Goal: Task Accomplishment & Management: Manage account settings

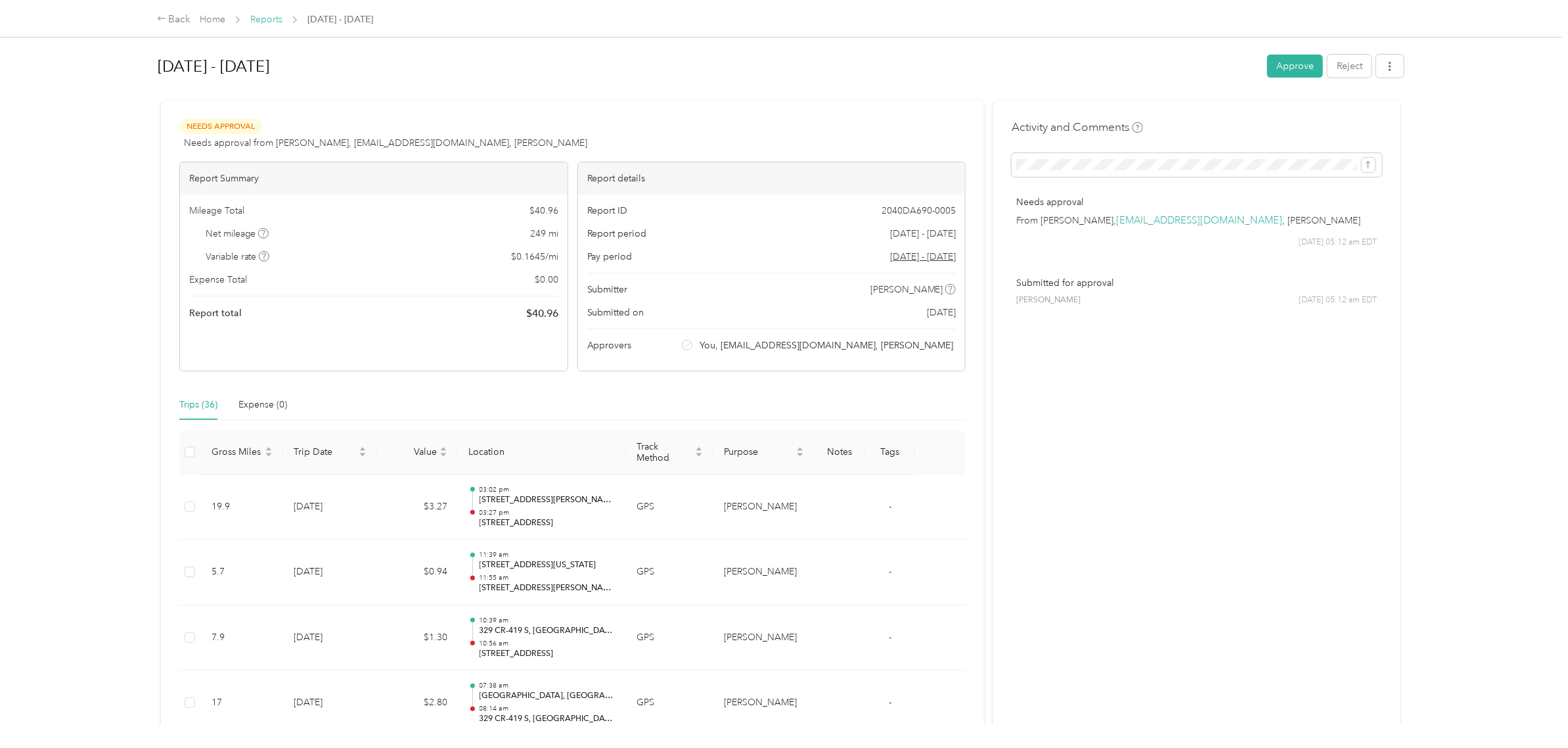
click at [253, 20] on link "Reports" at bounding box center [266, 19] width 32 height 11
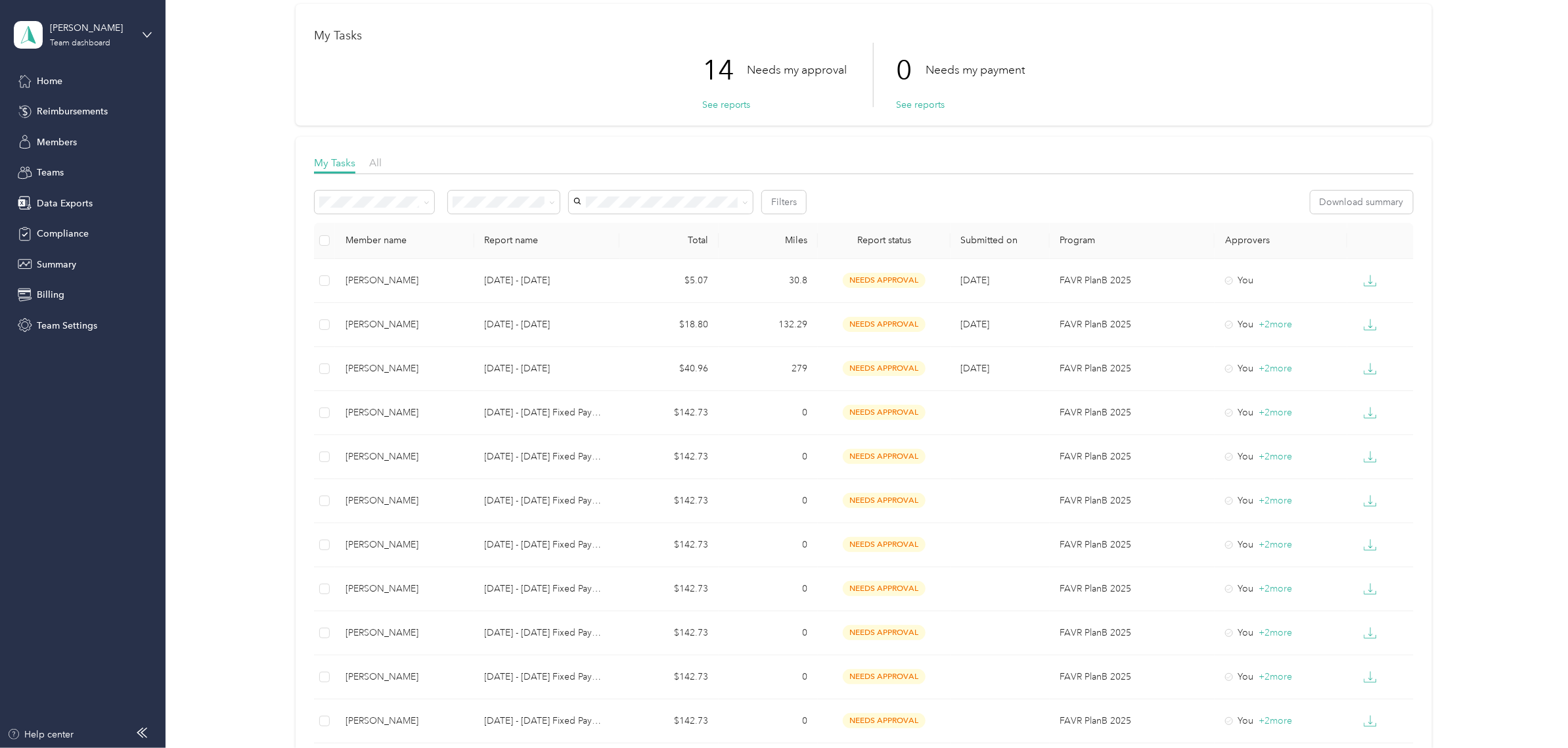
scroll to position [82, 0]
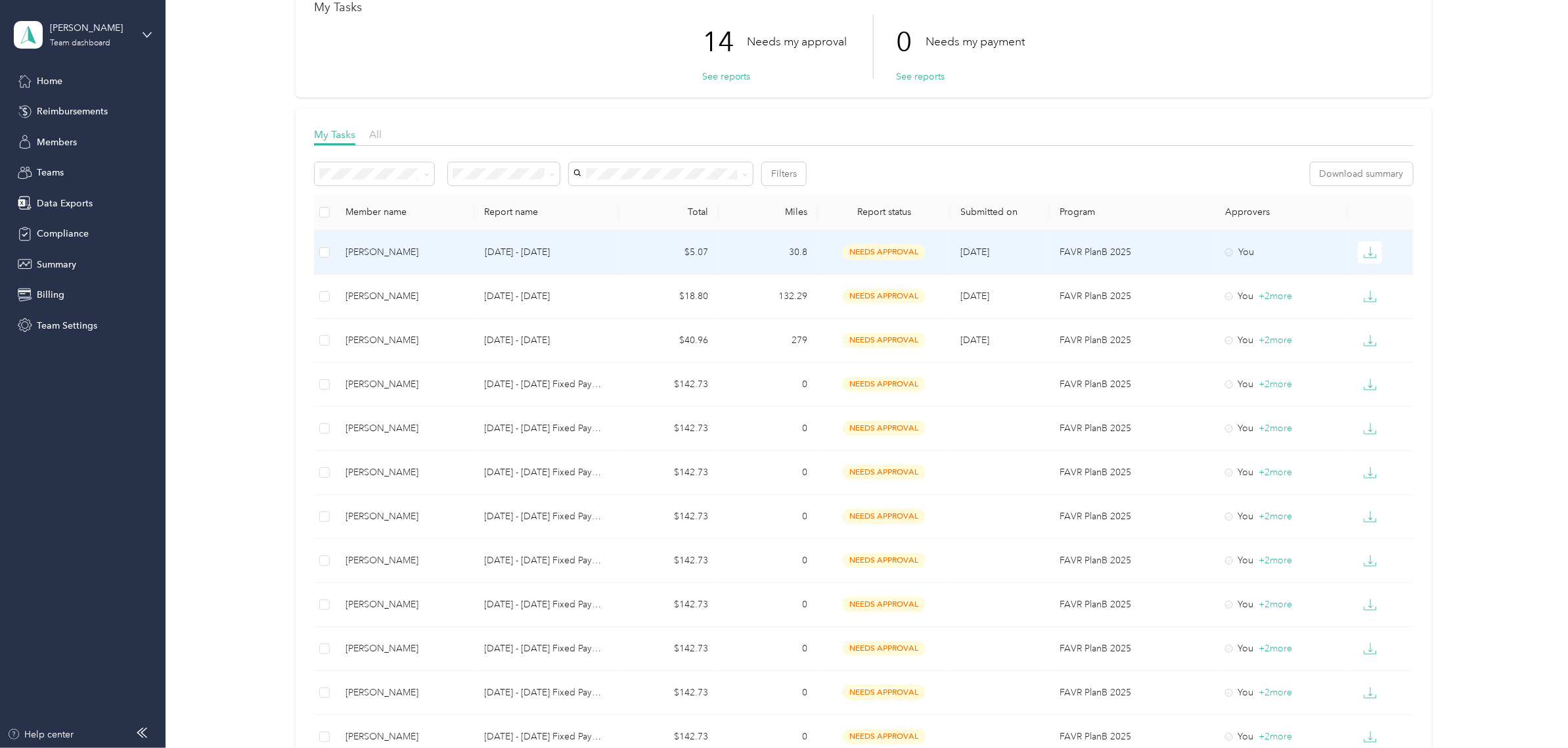
click at [437, 255] on div "[PERSON_NAME]" at bounding box center [404, 252] width 118 height 14
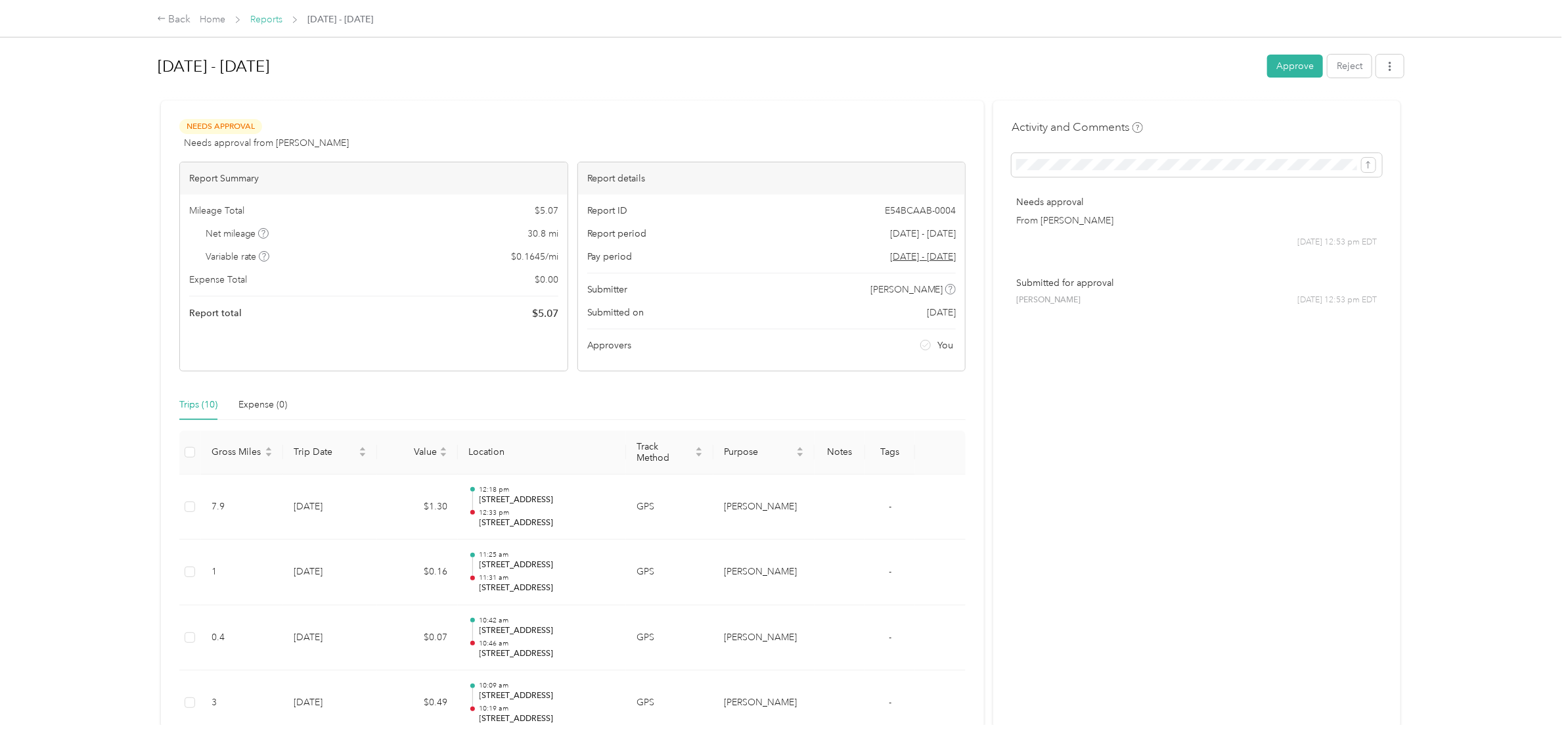
click at [271, 21] on link "Reports" at bounding box center [266, 19] width 32 height 11
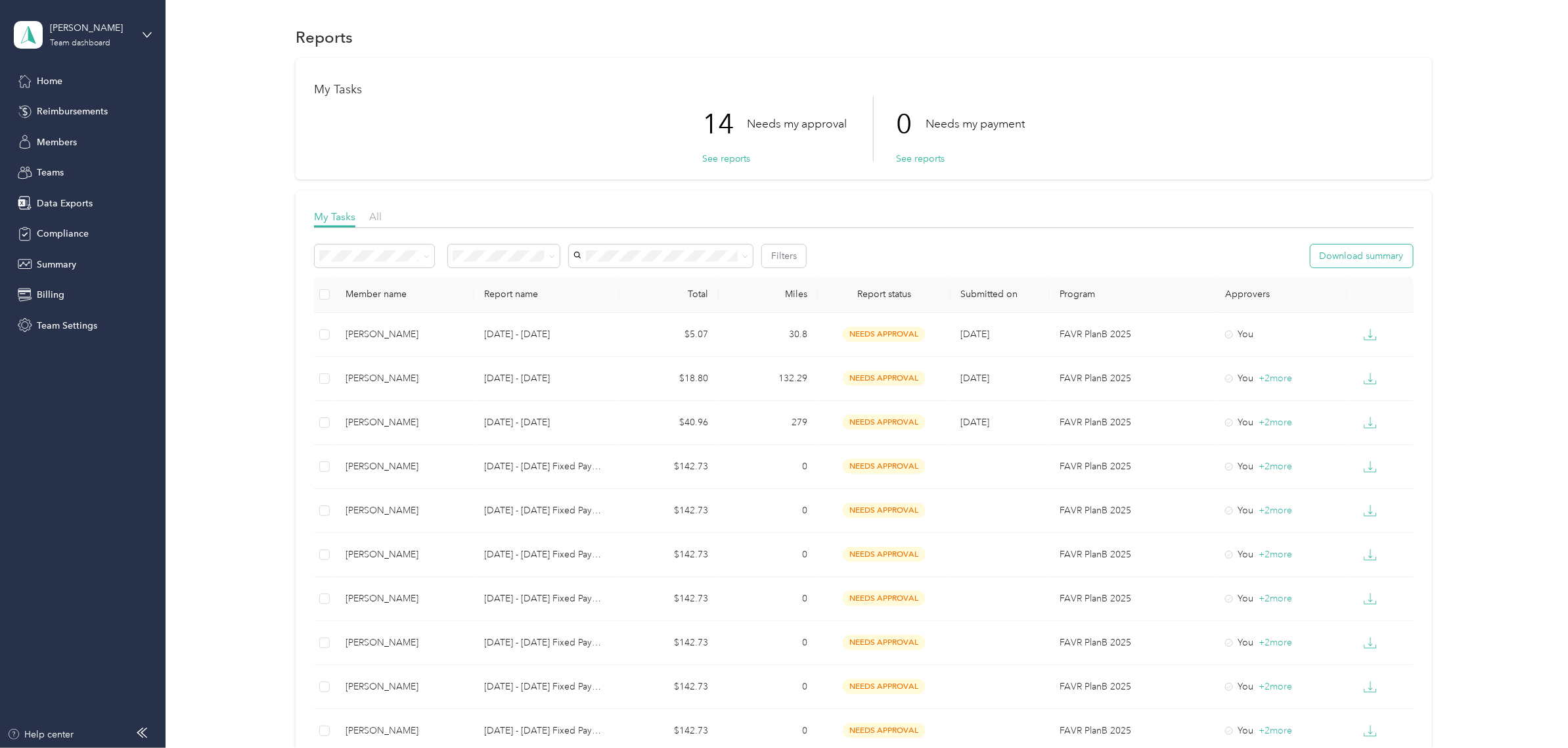
click at [1311, 264] on button "Download summary" at bounding box center [1362, 256] width 102 height 23
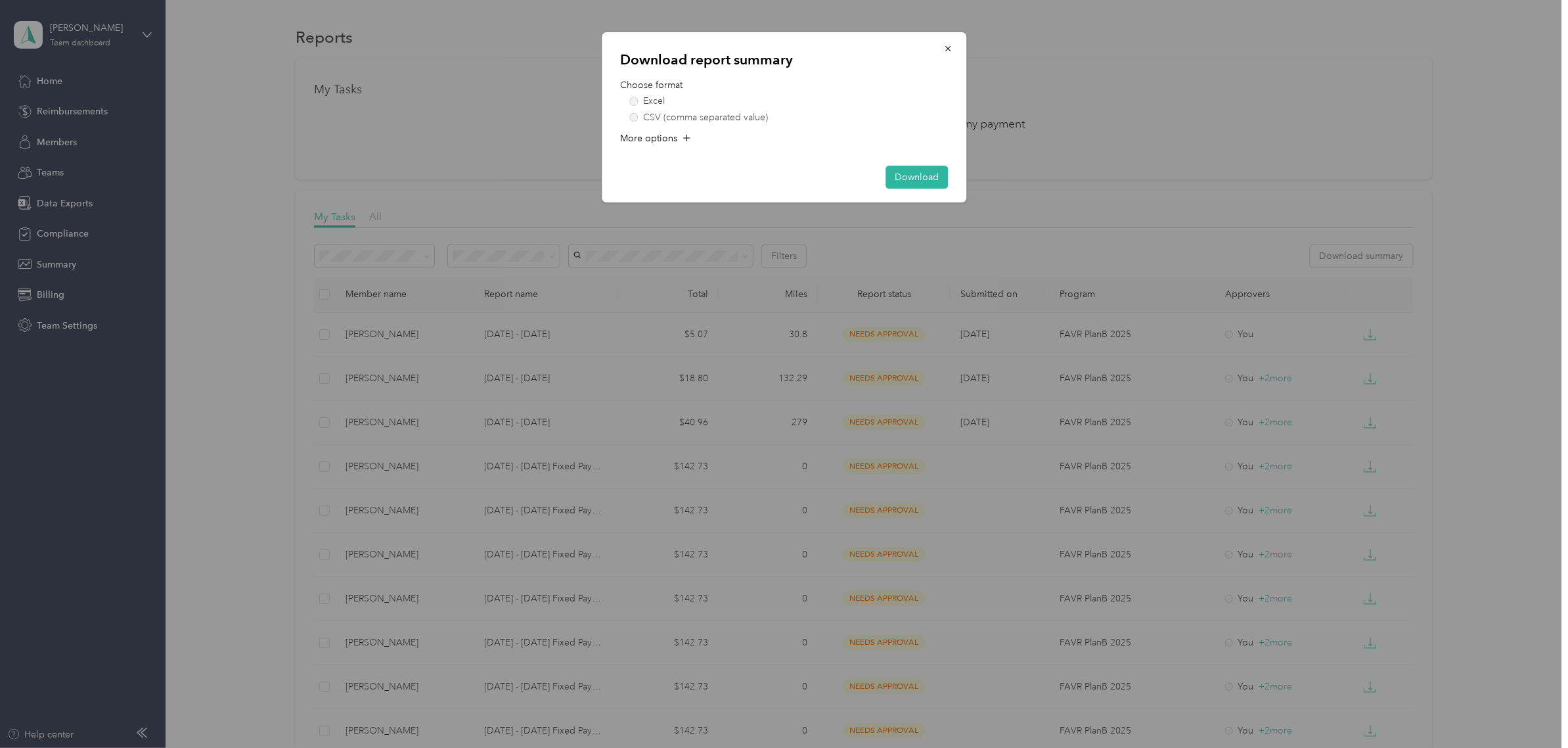
click at [940, 163] on div "Download report summary Choose format Excel CSV (comma separated value) More op…" at bounding box center [784, 117] width 364 height 170
click at [927, 179] on button "Download" at bounding box center [917, 177] width 62 height 23
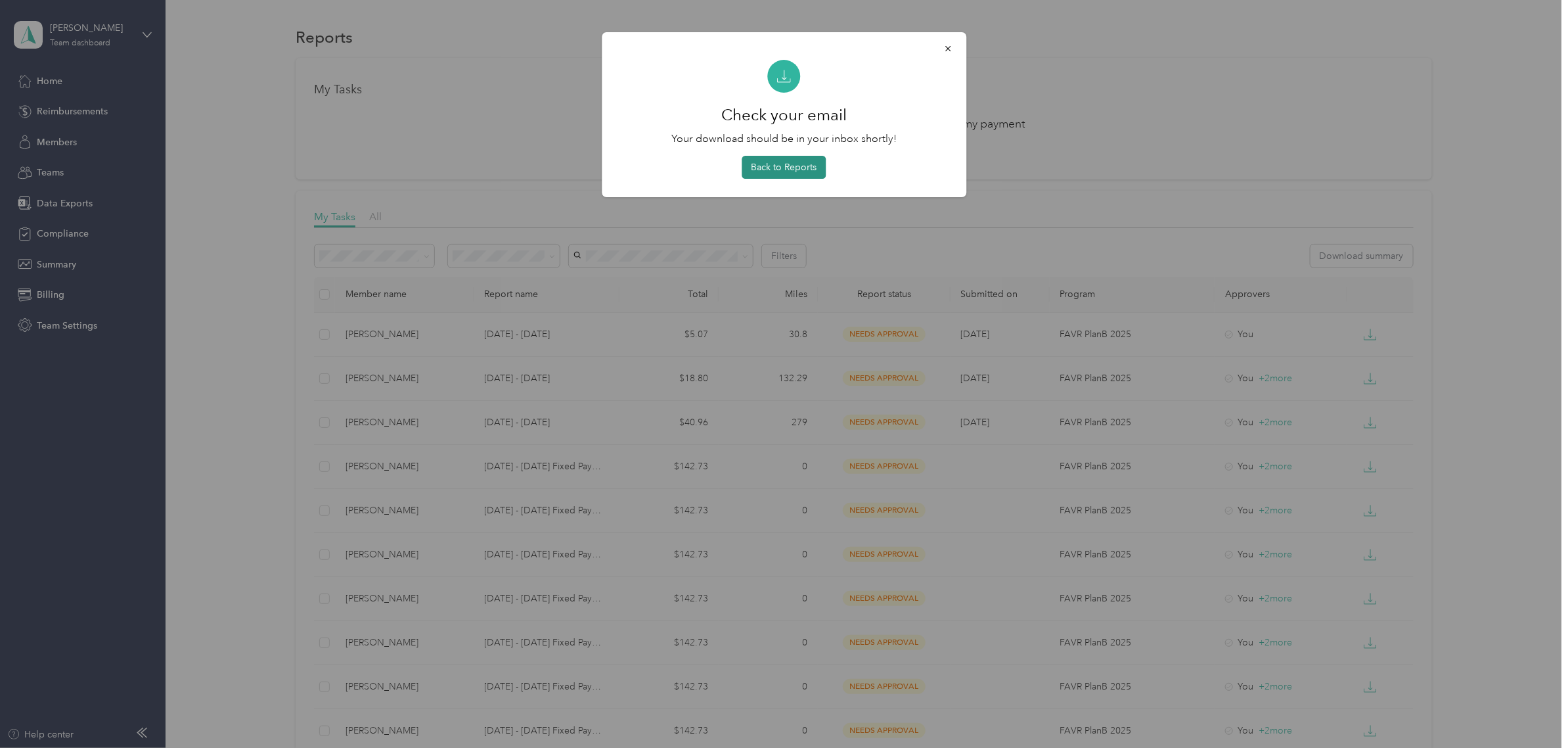
click at [793, 169] on button "Back to Reports" at bounding box center [784, 167] width 84 height 23
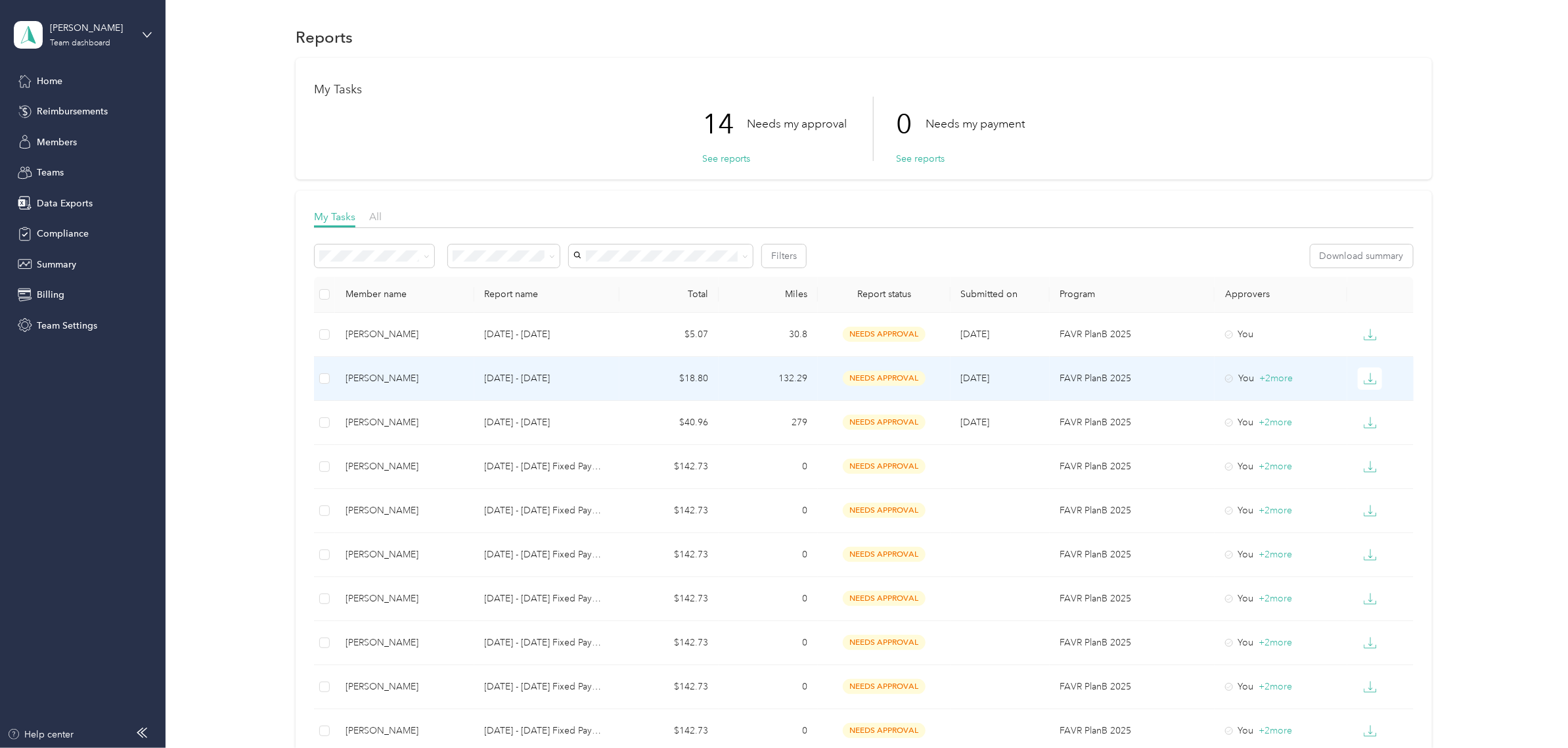
click at [619, 383] on td "$18.80" at bounding box center [669, 379] width 99 height 44
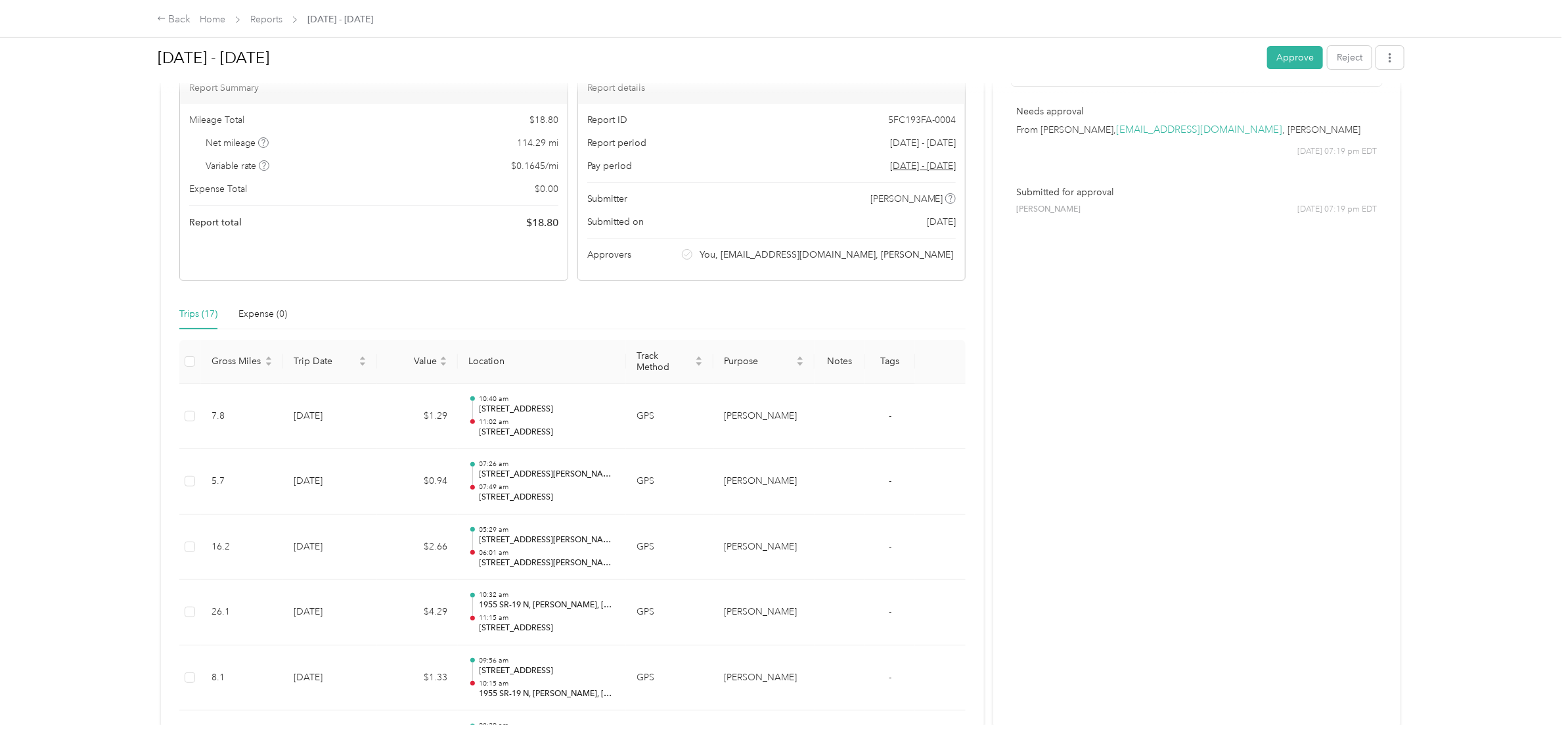
scroll to position [247, 0]
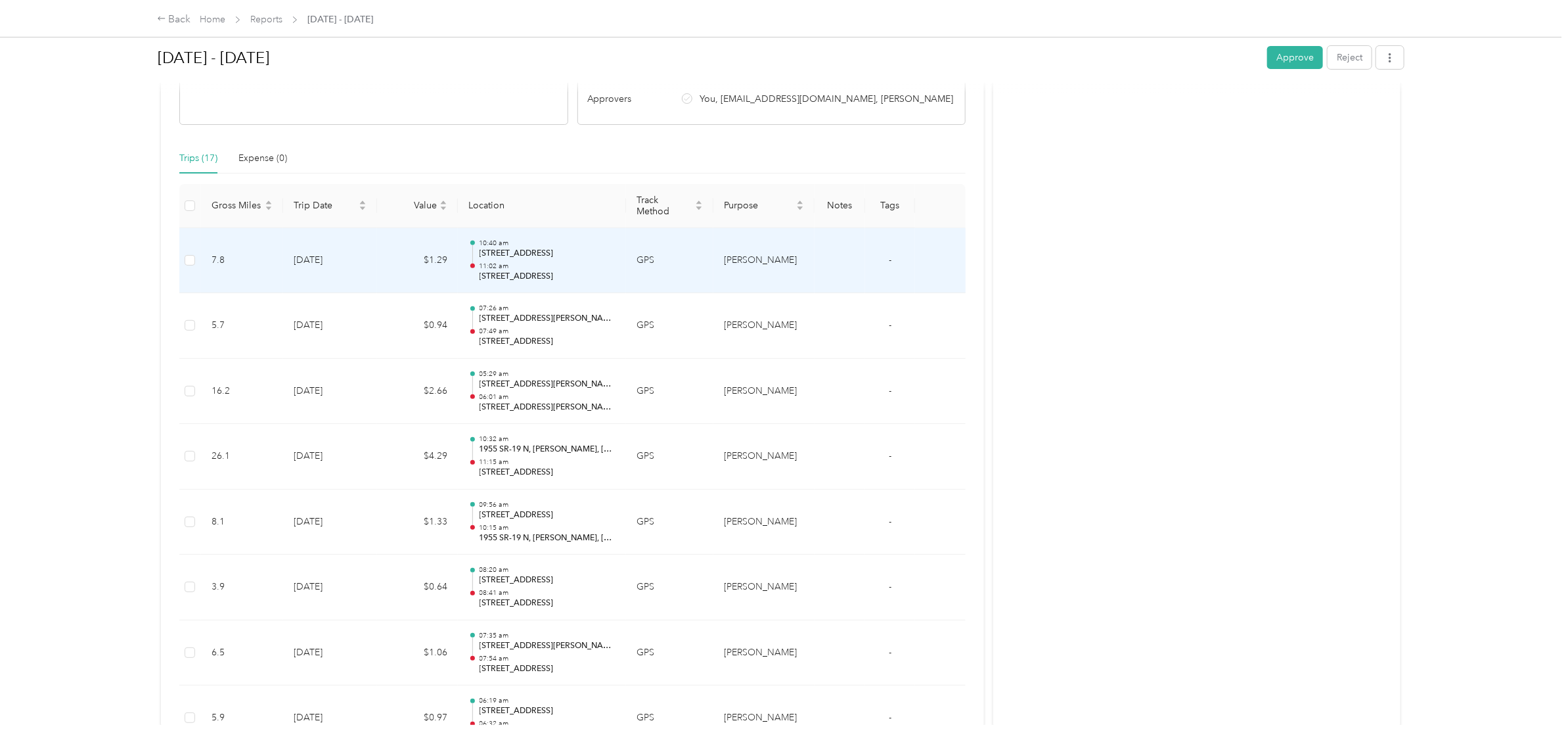
click at [183, 258] on td at bounding box center [190, 260] width 22 height 66
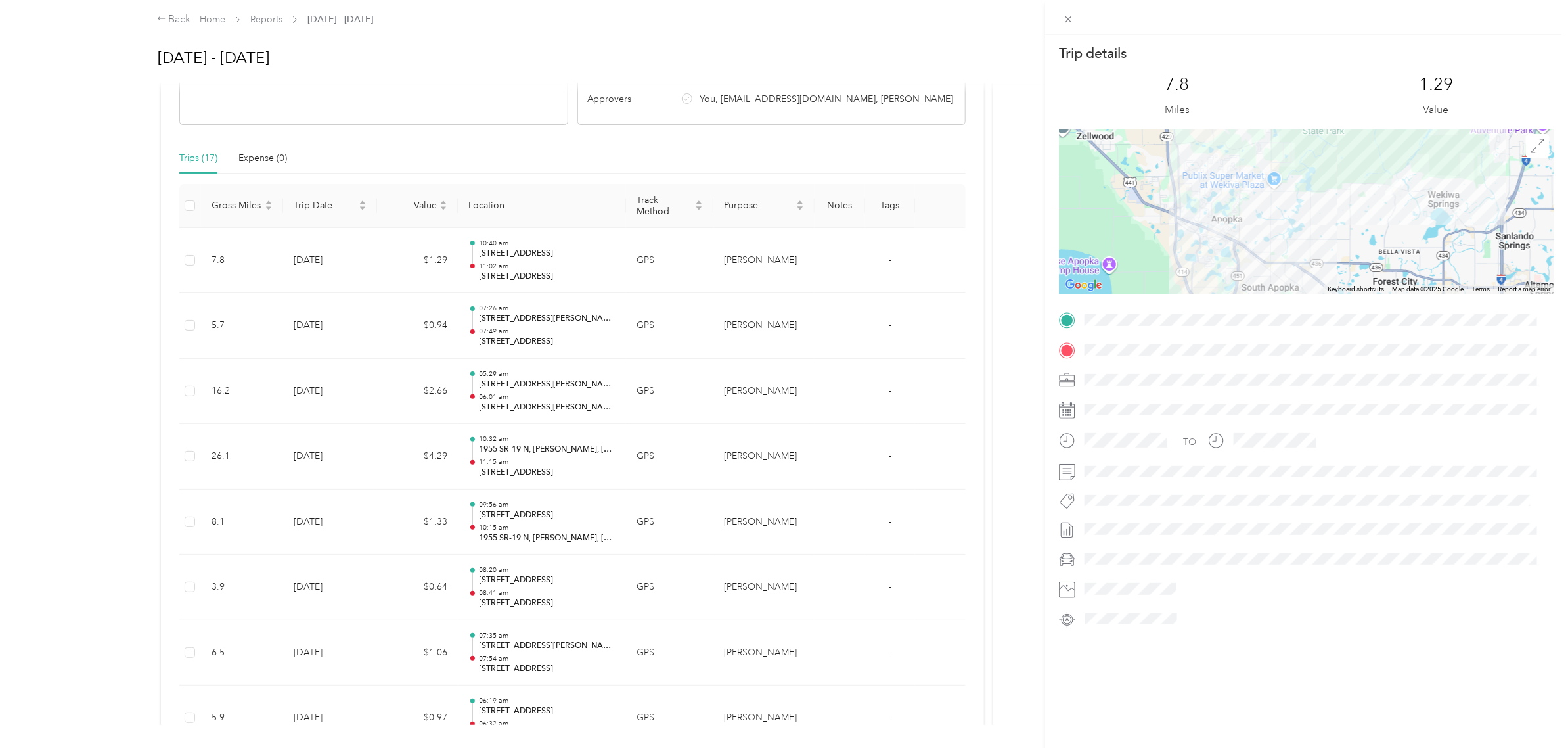
click at [188, 264] on div "Trip details This trip cannot be edited because it is either under review, appr…" at bounding box center [784, 374] width 1568 height 748
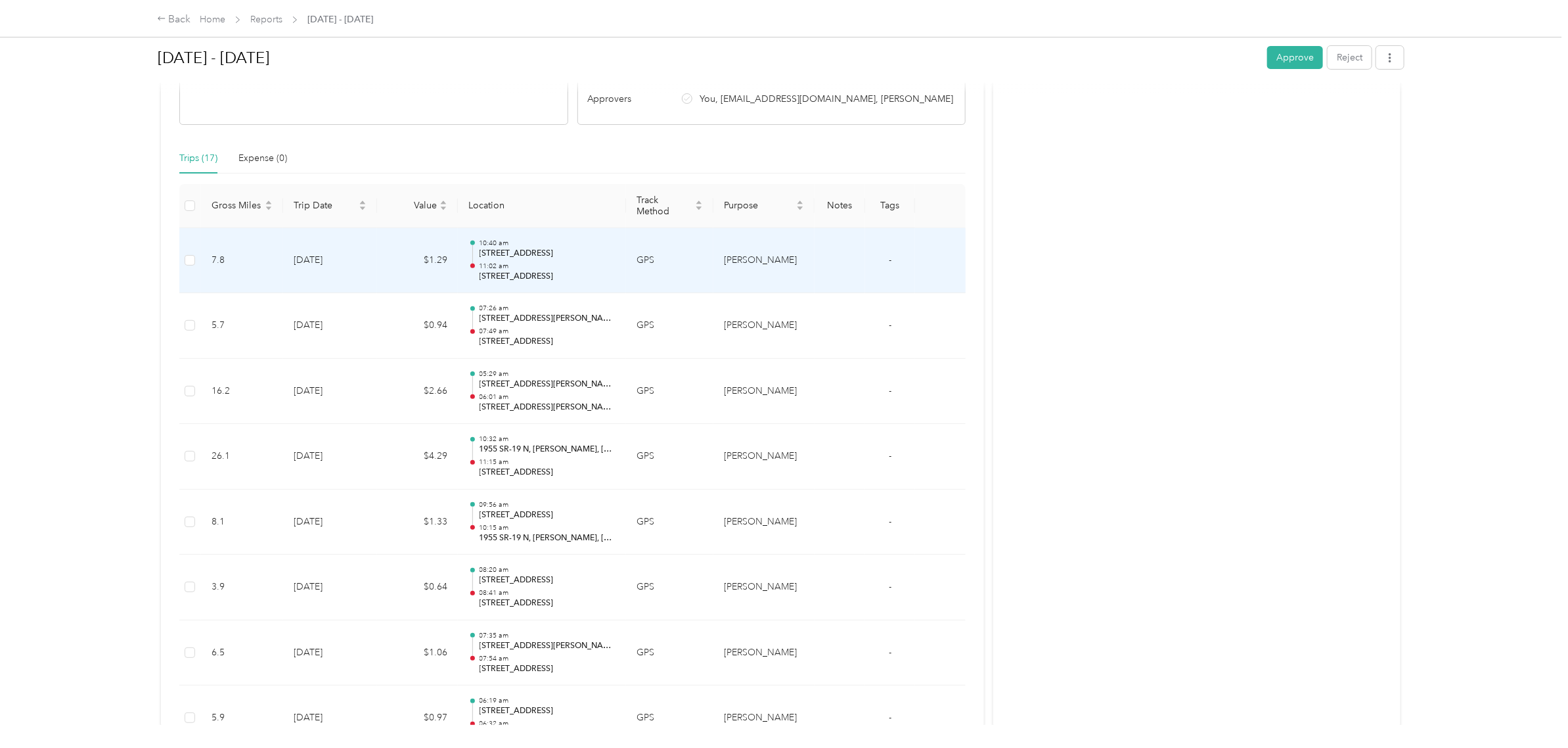
click at [578, 267] on p "11:02 am" at bounding box center [548, 267] width 137 height 9
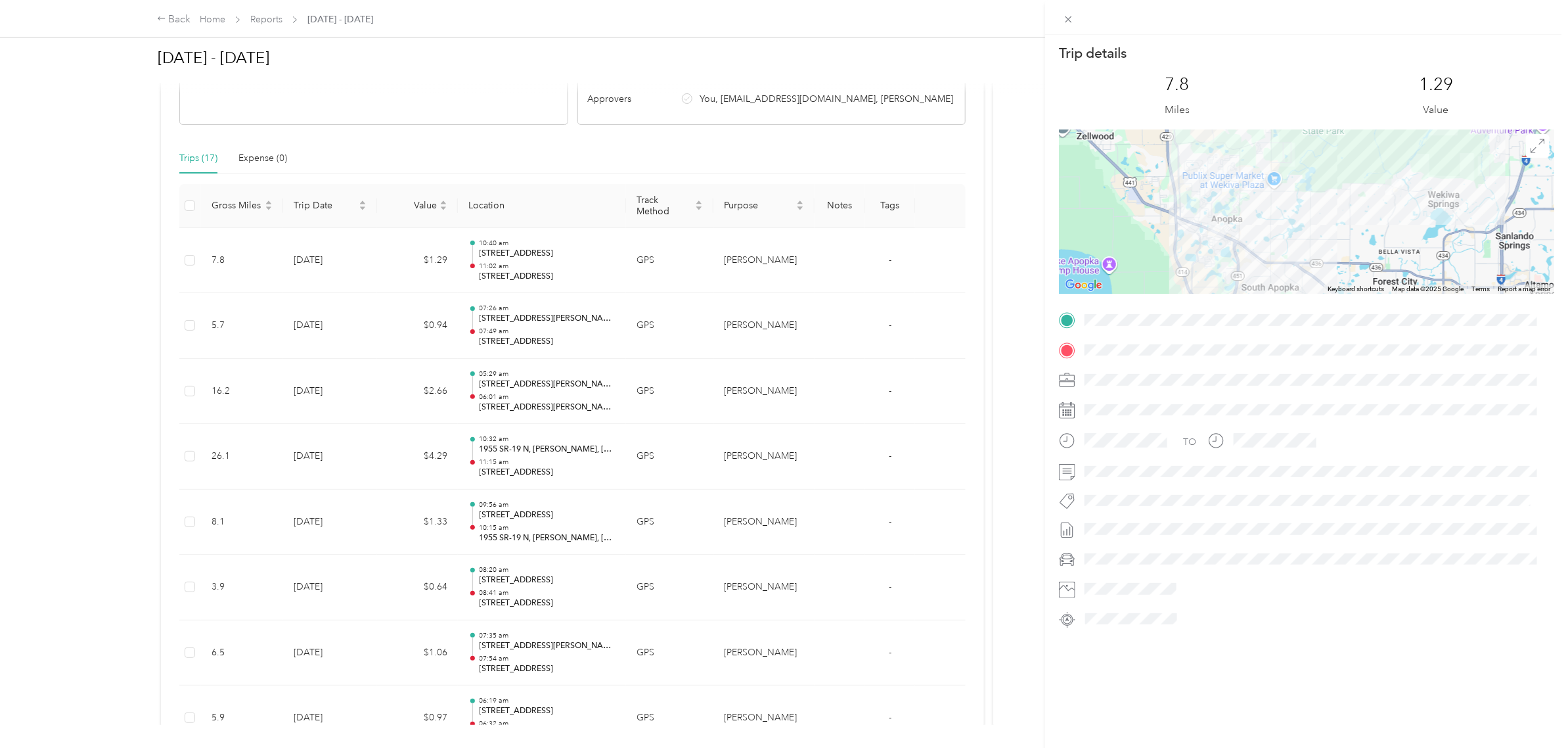
click at [375, 277] on div "Trip details This trip cannot be edited because it is either under review, appr…" at bounding box center [784, 374] width 1568 height 748
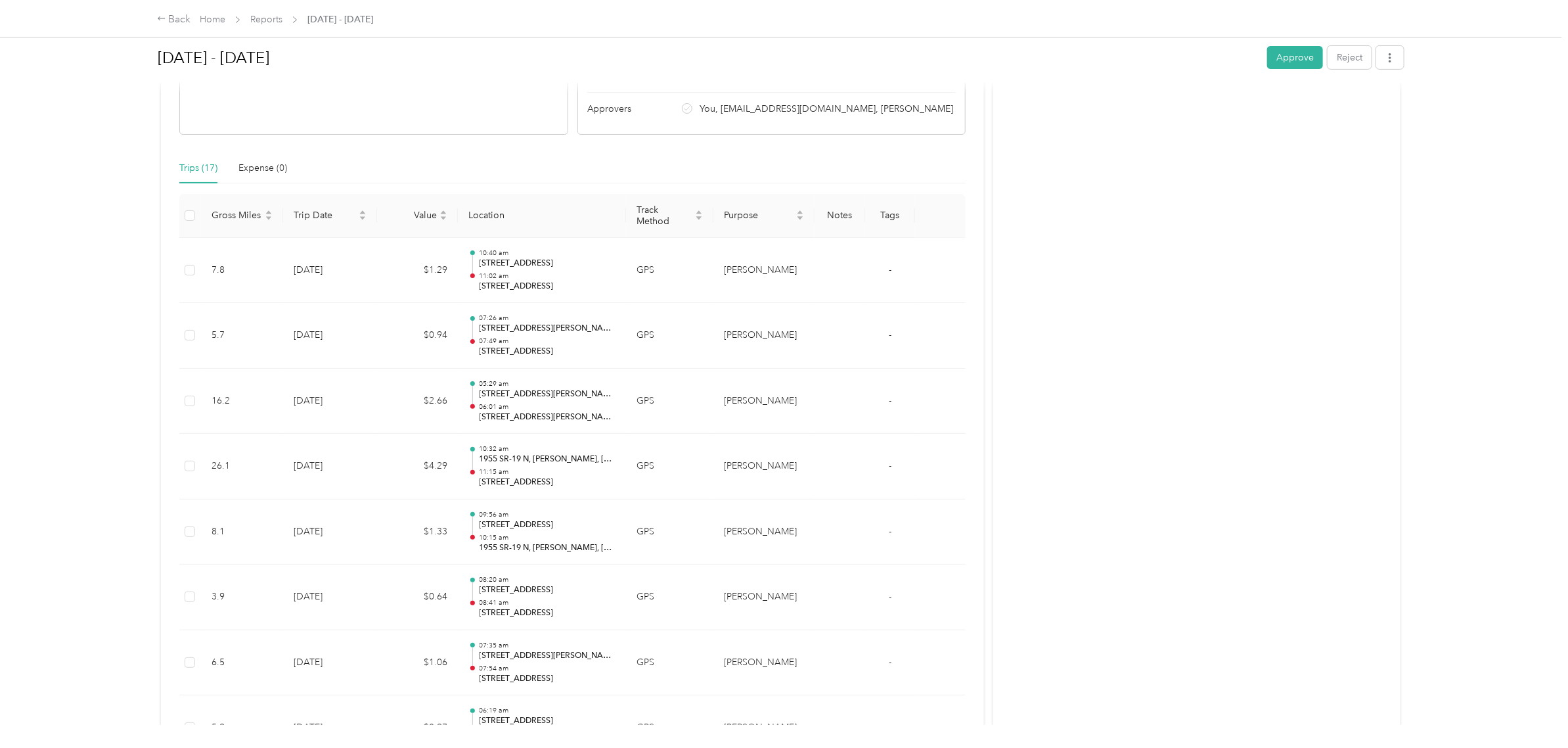
scroll to position [0, 0]
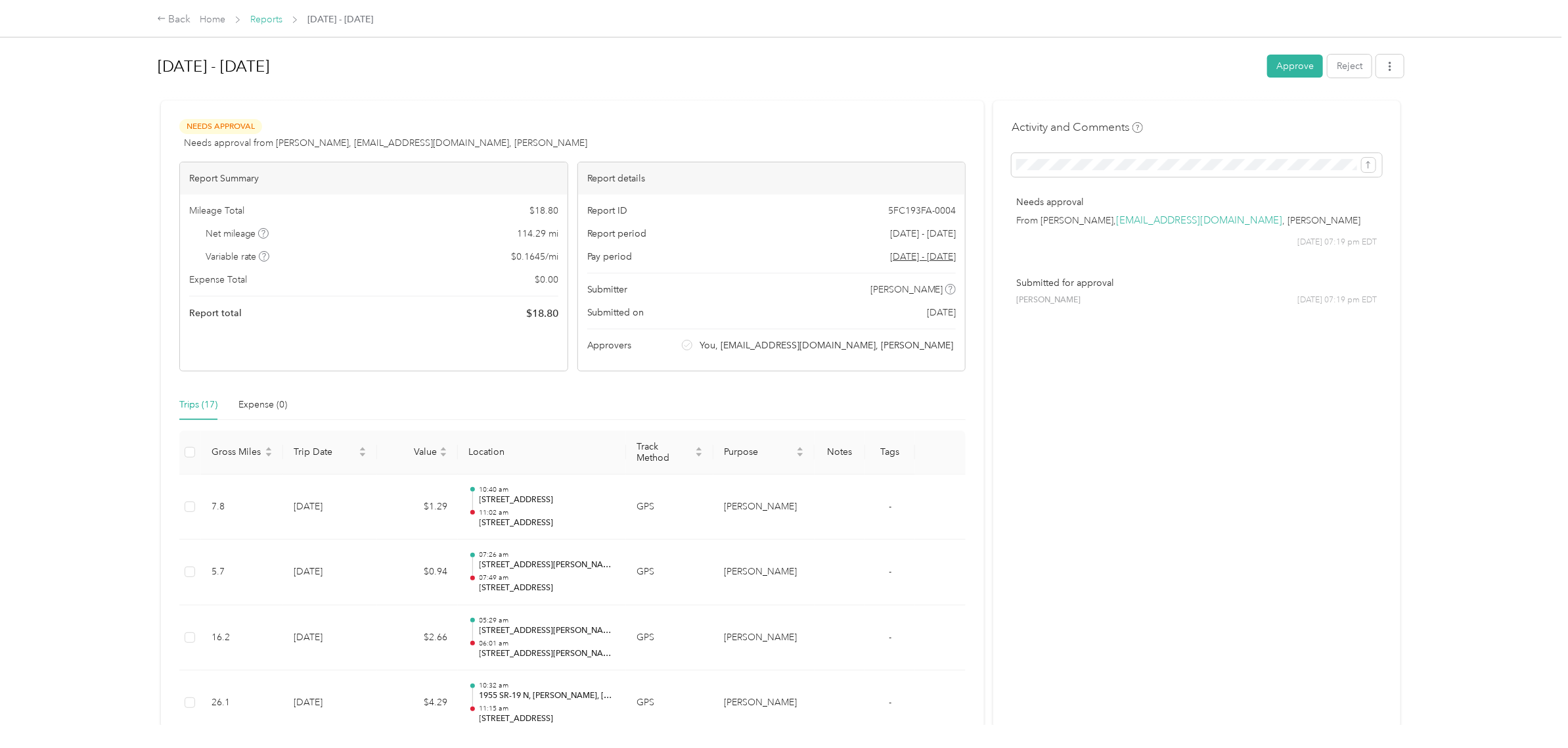
click at [267, 14] on link "Reports" at bounding box center [266, 19] width 32 height 11
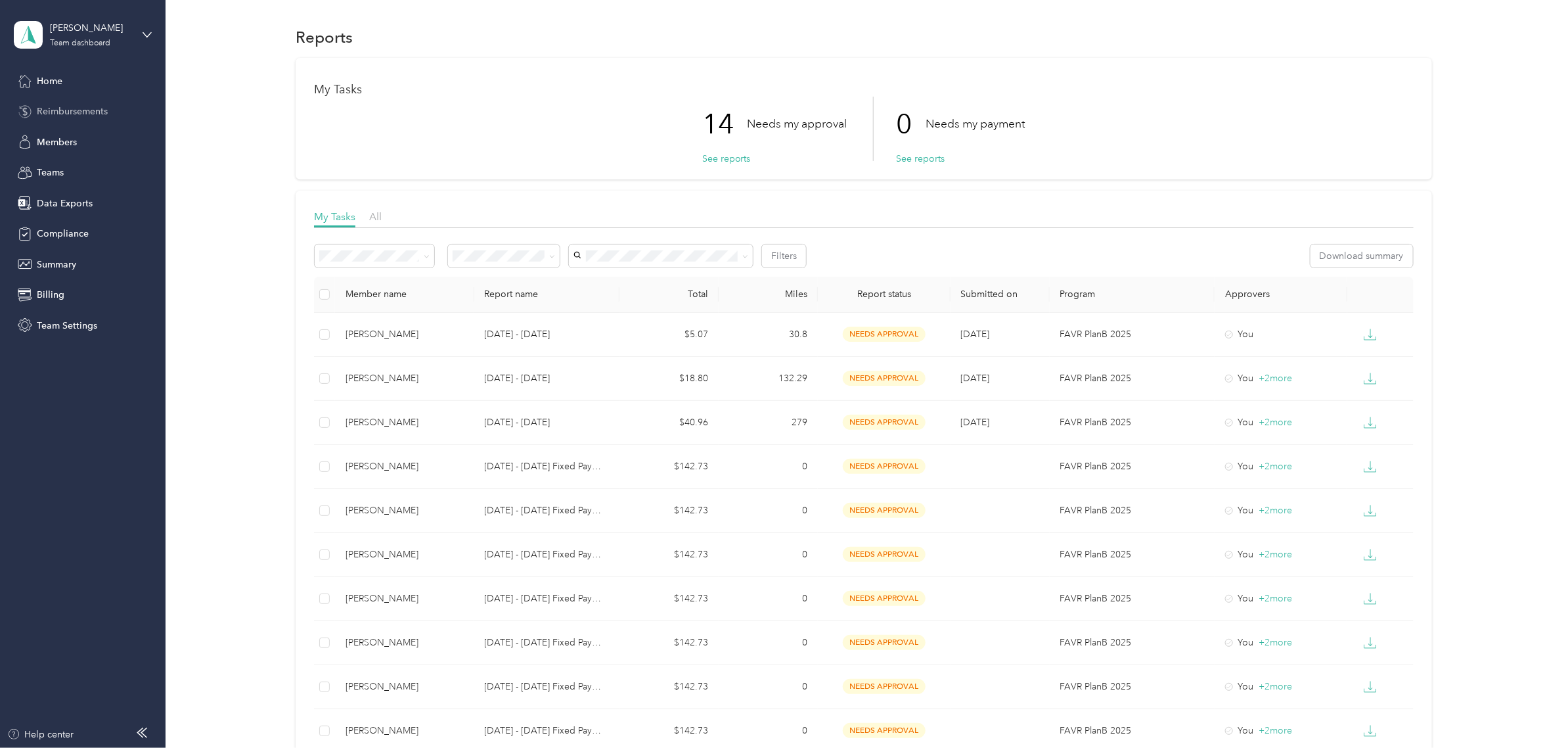
click at [65, 112] on span "Reimbursements" at bounding box center [71, 112] width 71 height 14
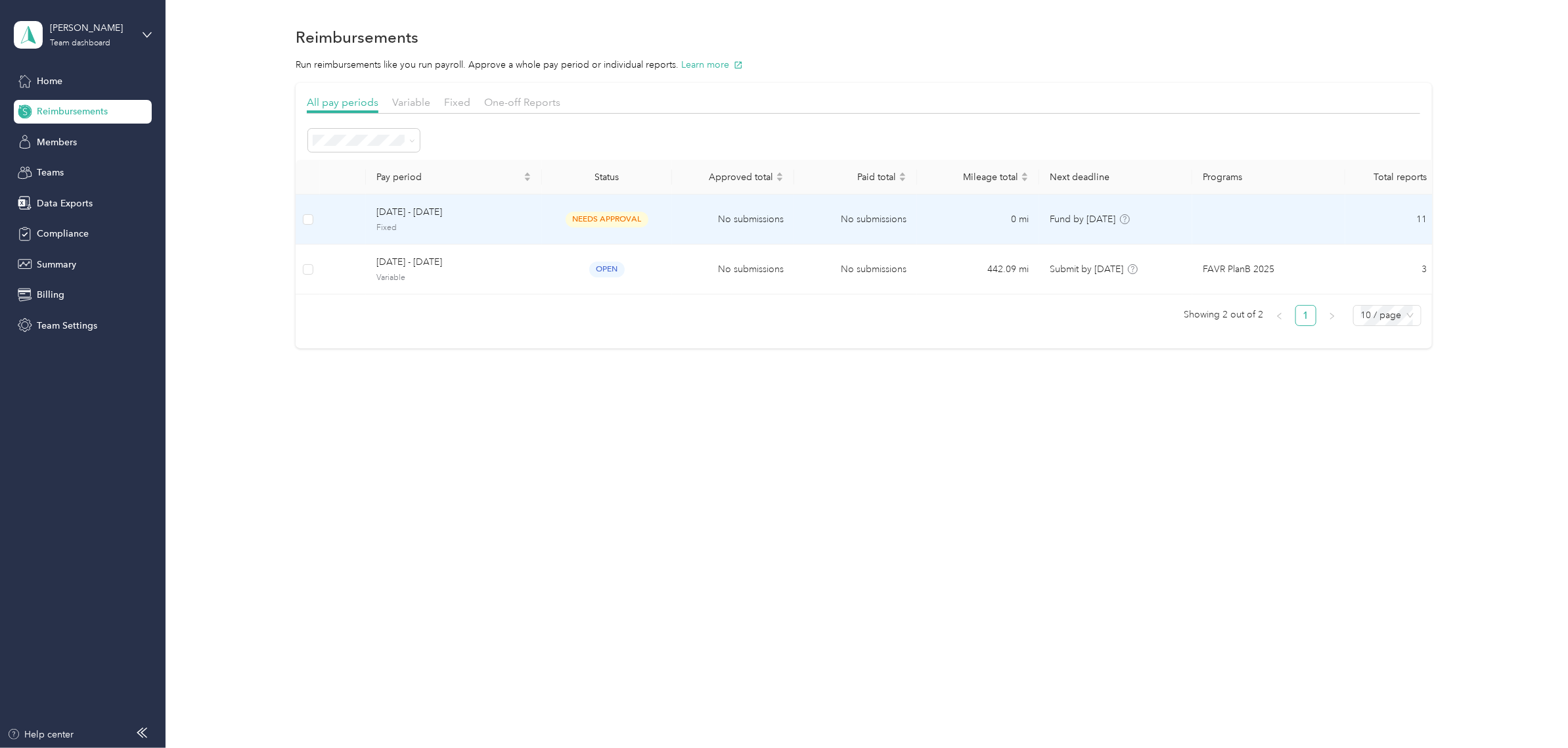
click at [519, 232] on span "Fixed" at bounding box center [454, 229] width 155 height 12
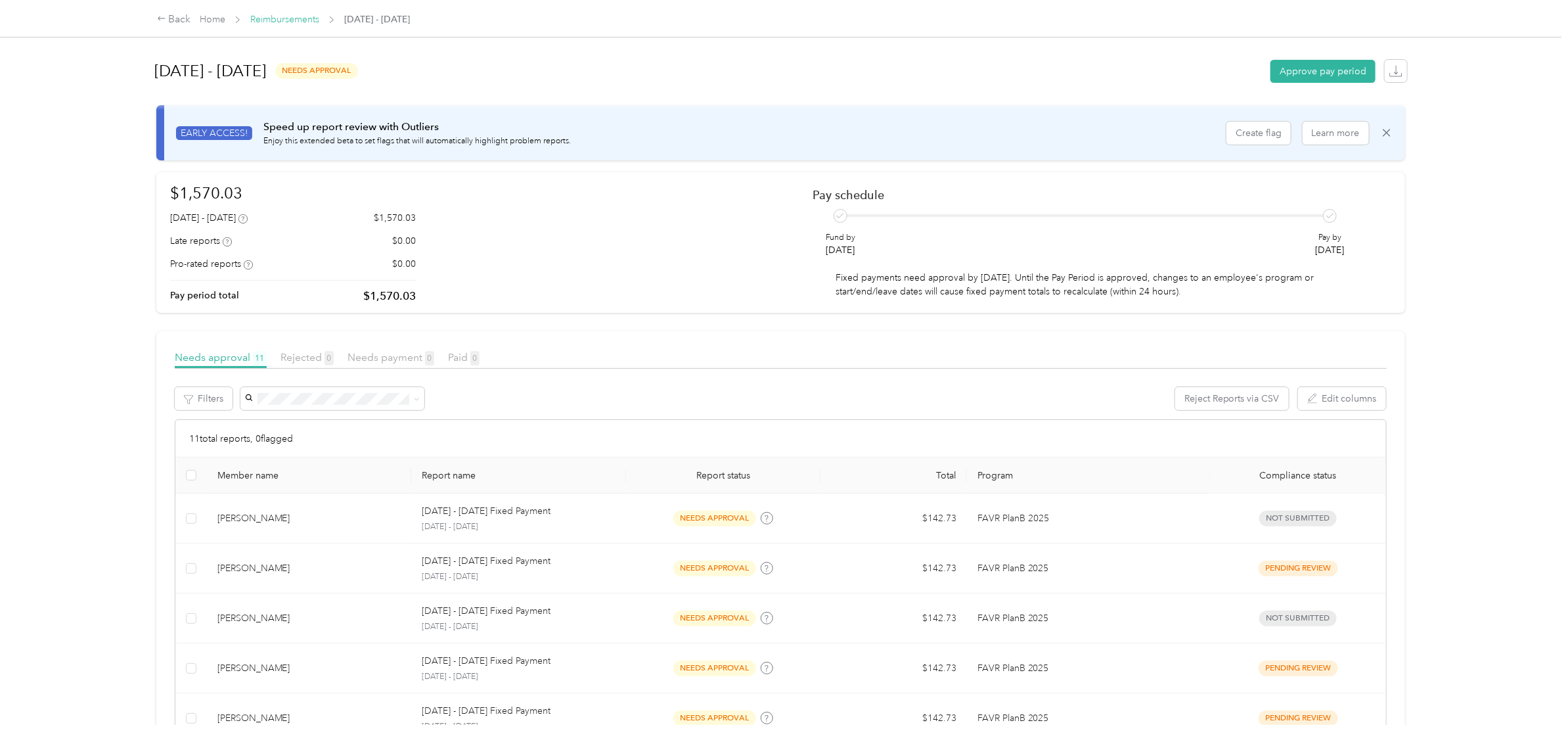
click at [291, 22] on link "Reimbursements" at bounding box center [285, 19] width 69 height 11
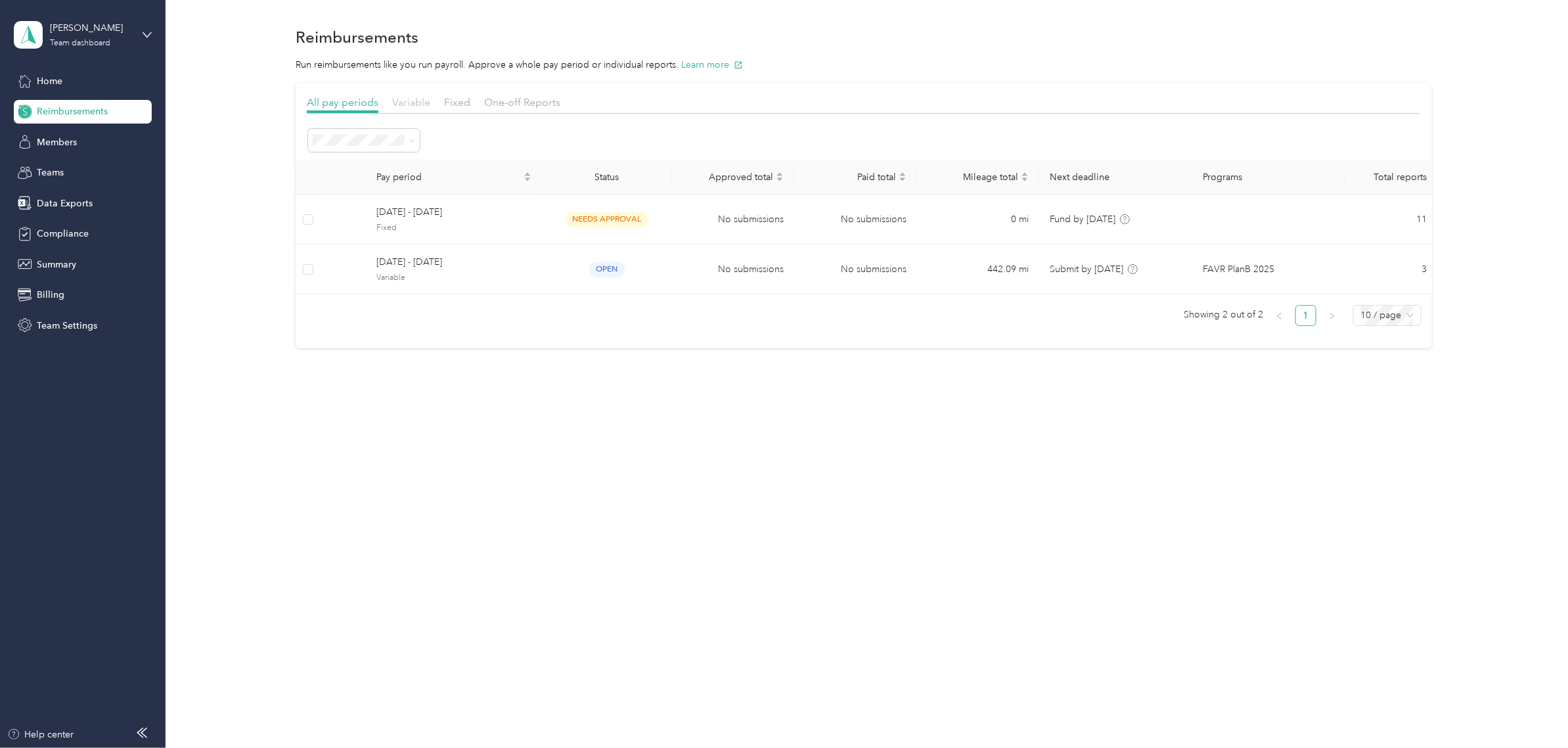
click at [406, 104] on span "Variable" at bounding box center [411, 102] width 38 height 12
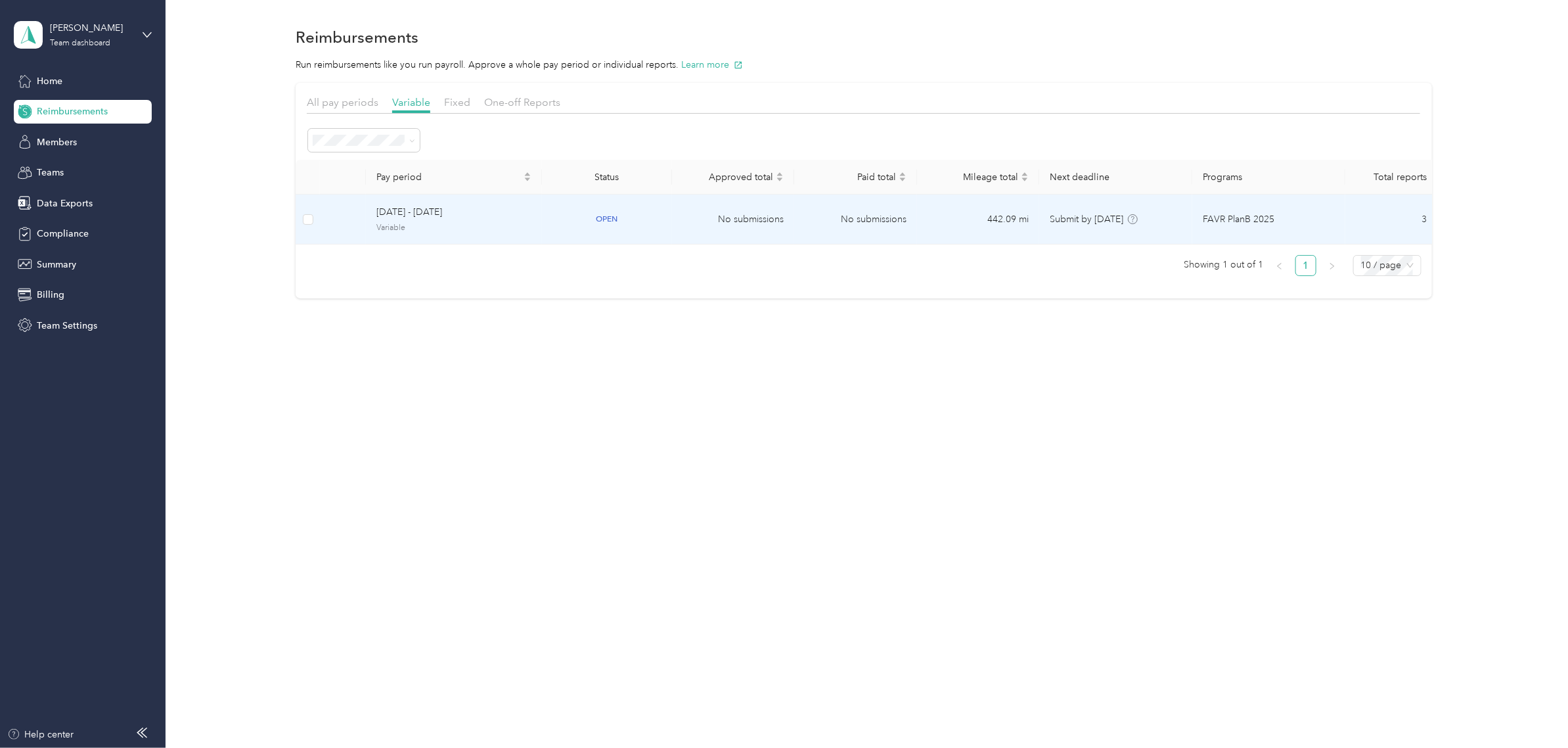
click at [500, 212] on span "[DATE] - [DATE]" at bounding box center [454, 212] width 155 height 14
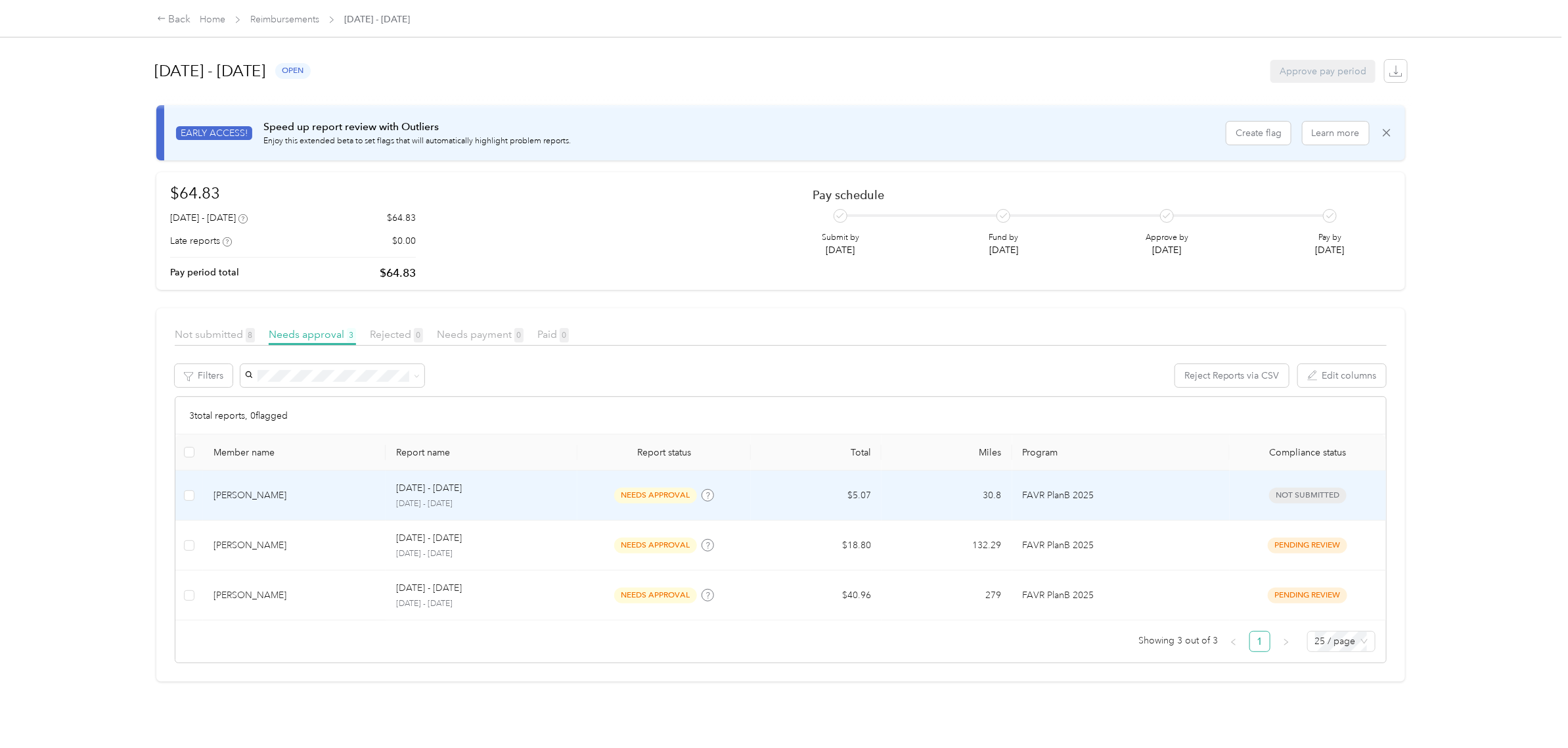
click at [556, 497] on div "[DATE] - [DATE] [DATE] - [DATE]" at bounding box center [481, 495] width 170 height 28
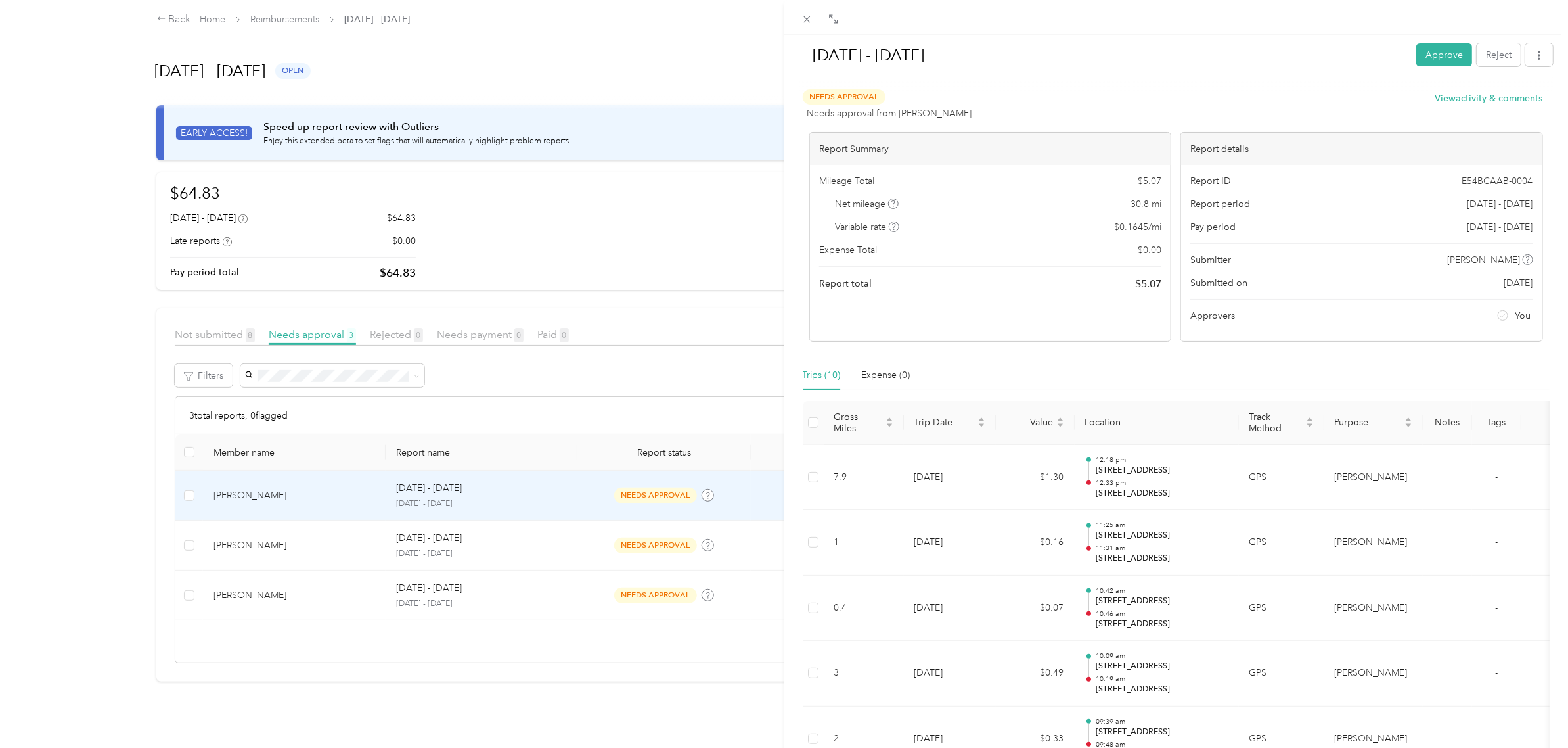
click at [697, 83] on div "[DATE] - [DATE] Approve Reject Needs Approval Needs approval from Jordan Hurt V…" at bounding box center [784, 374] width 1568 height 748
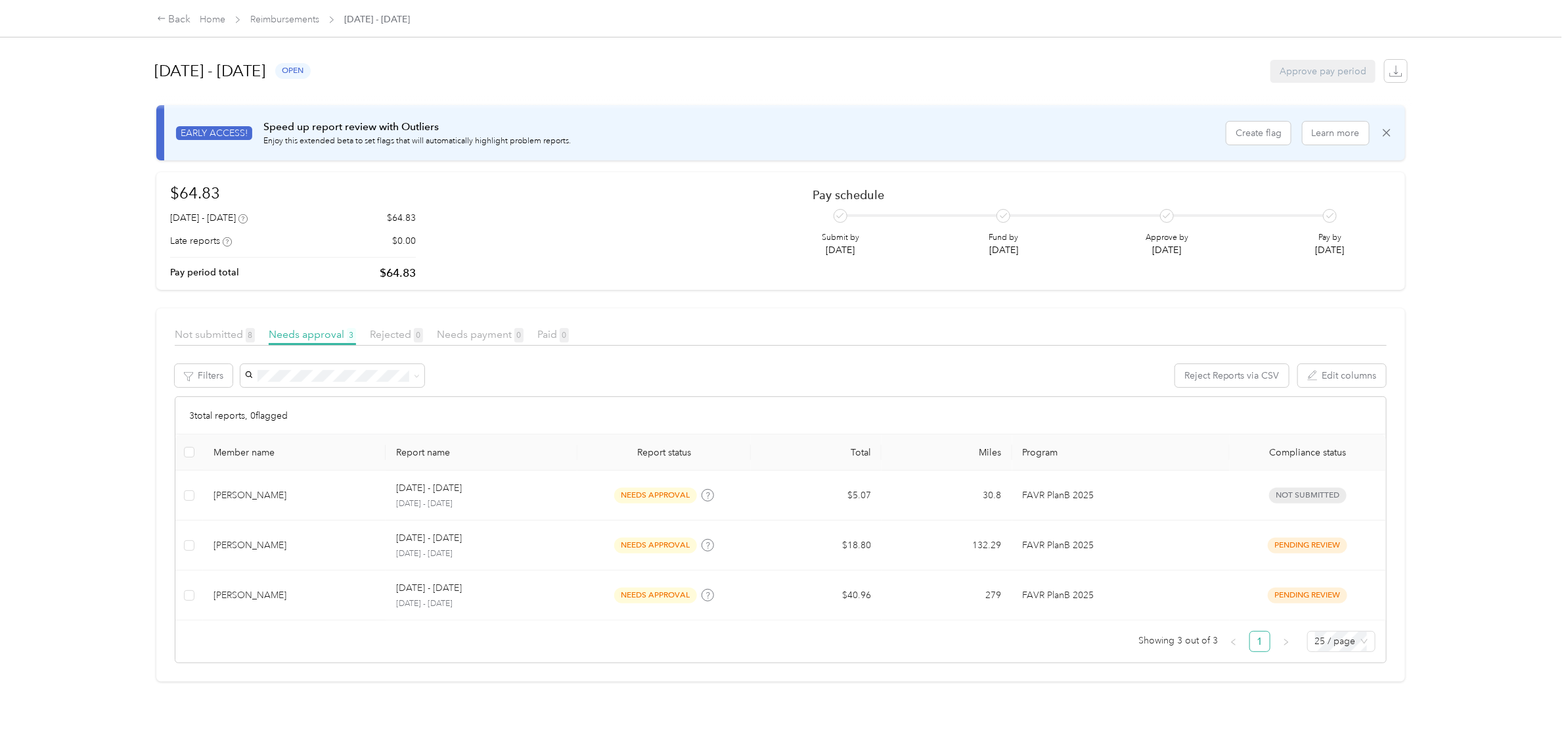
click at [997, 317] on article "Not submitted 8 Needs approval 3 Rejected 0 Needs payment 0 Paid 0 Filters Reje…" at bounding box center [781, 495] width 1249 height 374
